Goal: Entertainment & Leisure: Consume media (video, audio)

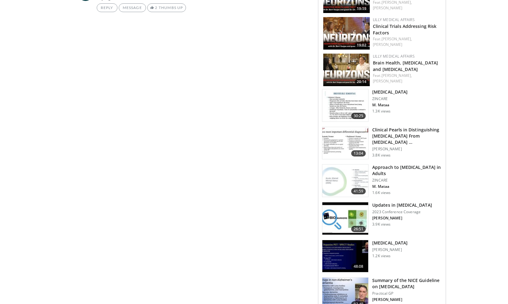
scroll to position [743, 0]
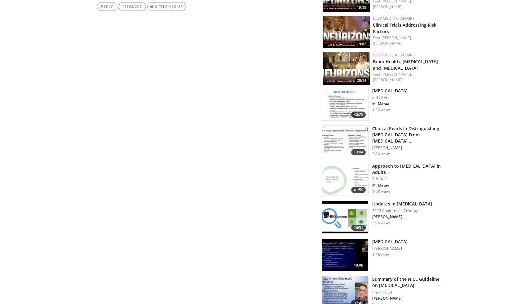
click at [330, 239] on img at bounding box center [346, 255] width 46 height 32
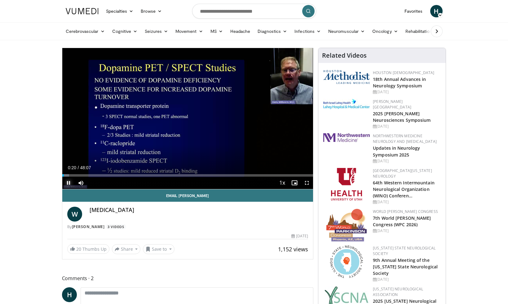
click at [68, 184] on span "Video Player" at bounding box center [68, 183] width 12 height 12
click at [69, 181] on span "Video Player" at bounding box center [68, 183] width 12 height 12
click at [70, 182] on span "Video Player" at bounding box center [68, 183] width 12 height 12
click at [66, 182] on span "Video Player" at bounding box center [68, 183] width 12 height 12
click at [70, 182] on span "Video Player" at bounding box center [68, 183] width 12 height 12
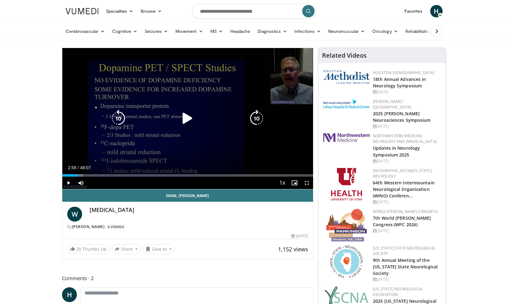
click at [186, 116] on icon "Video Player" at bounding box center [187, 118] width 17 height 17
click at [84, 51] on div "10 seconds Tap to unmute" at bounding box center [187, 118] width 251 height 141
click at [184, 119] on icon "Video Player" at bounding box center [187, 118] width 17 height 17
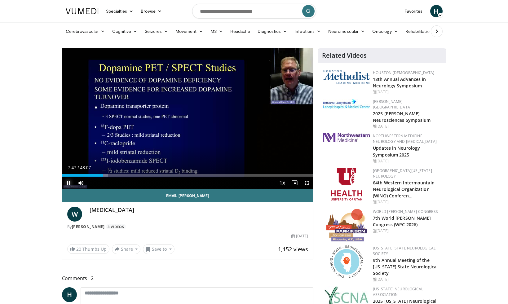
click at [70, 182] on span "Video Player" at bounding box center [68, 183] width 12 height 12
click at [65, 183] on span "Video Player" at bounding box center [68, 183] width 12 height 12
click at [103, 175] on div "Progress Bar" at bounding box center [103, 175] width 1 height 2
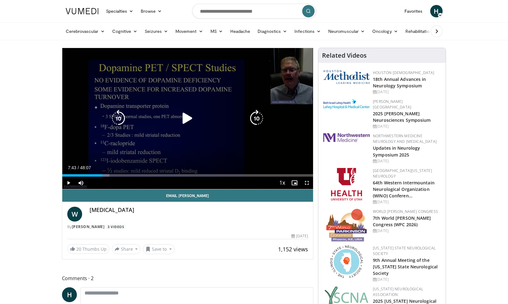
click at [76, 156] on div "10 seconds Tap to unmute" at bounding box center [187, 118] width 251 height 141
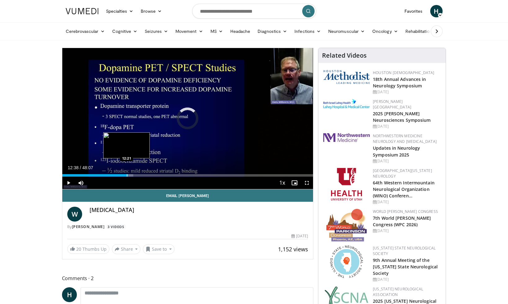
click at [127, 177] on div "Progress Bar" at bounding box center [127, 175] width 1 height 2
click at [125, 176] on div "Progress Bar" at bounding box center [125, 175] width 1 height 2
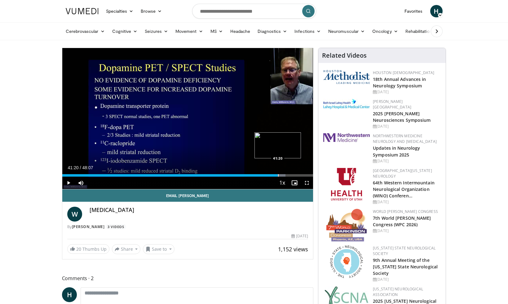
click at [278, 176] on div "Progress Bar" at bounding box center [278, 175] width 1 height 2
click at [293, 175] on div "Progress Bar" at bounding box center [293, 175] width 1 height 2
click at [295, 175] on video-js "**********" at bounding box center [187, 118] width 251 height 141
click at [295, 175] on div "Progress Bar" at bounding box center [295, 175] width 1 height 2
click at [67, 183] on span "Video Player" at bounding box center [68, 183] width 12 height 12
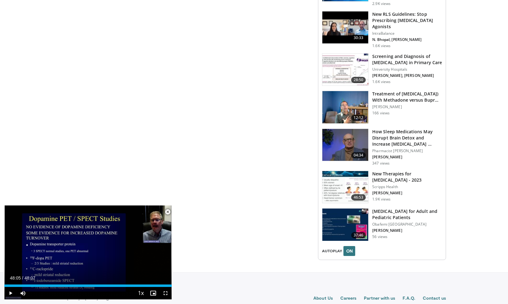
scroll to position [877, 0]
